Goal: Task Accomplishment & Management: Use online tool/utility

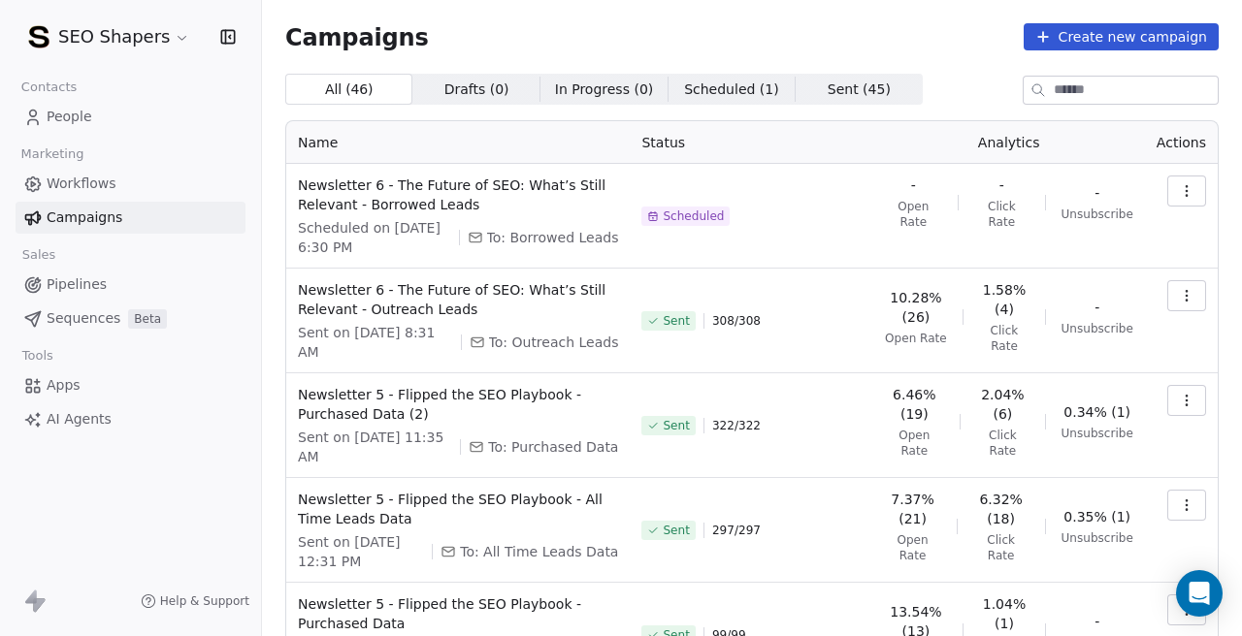
click at [171, 207] on link "Campaigns" at bounding box center [131, 218] width 230 height 32
click at [709, 30] on div "Campaigns Create new campaign" at bounding box center [751, 36] width 933 height 27
